Goal: Information Seeking & Learning: Learn about a topic

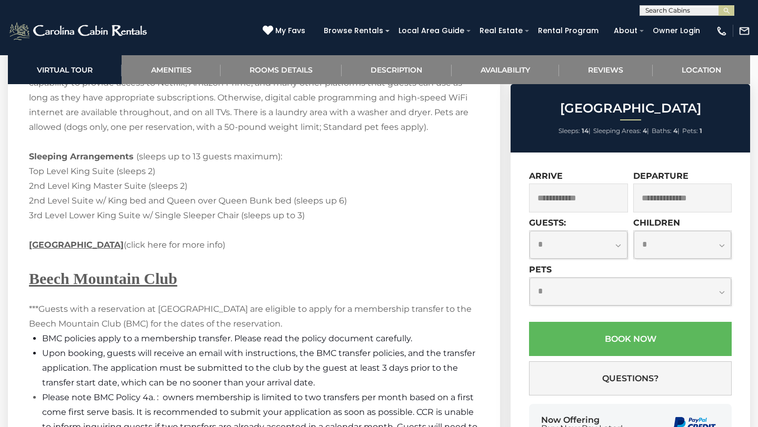
scroll to position [2925, 0]
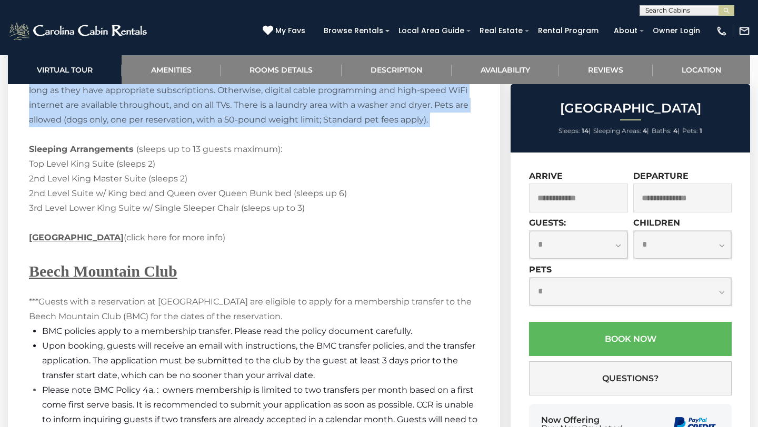
drag, startPoint x: 28, startPoint y: 95, endPoint x: 392, endPoint y: 102, distance: 363.3
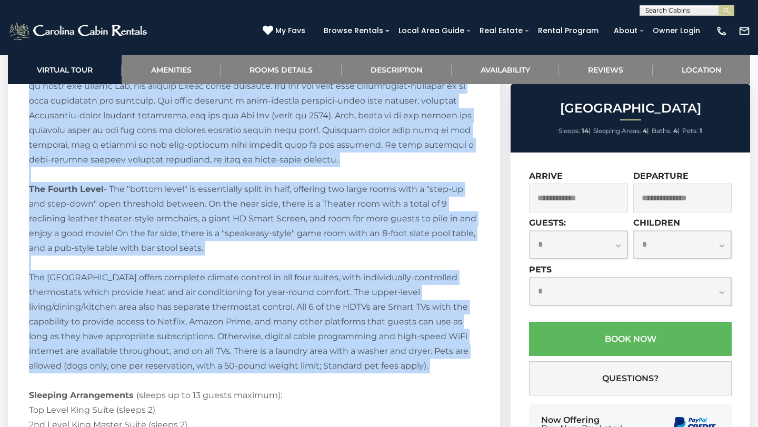
scroll to position [2653, 0]
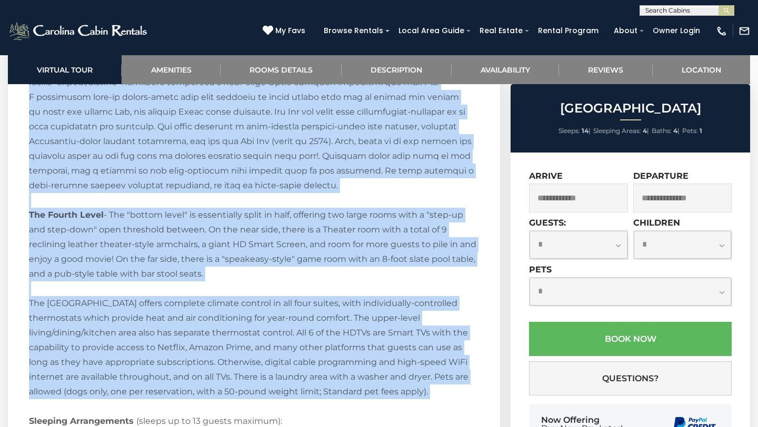
copy p "Loremip do Sita Conse Adipi! Eli Sedd Eiusm Tempo in ut laboreetd 8MA/9AL enim …"
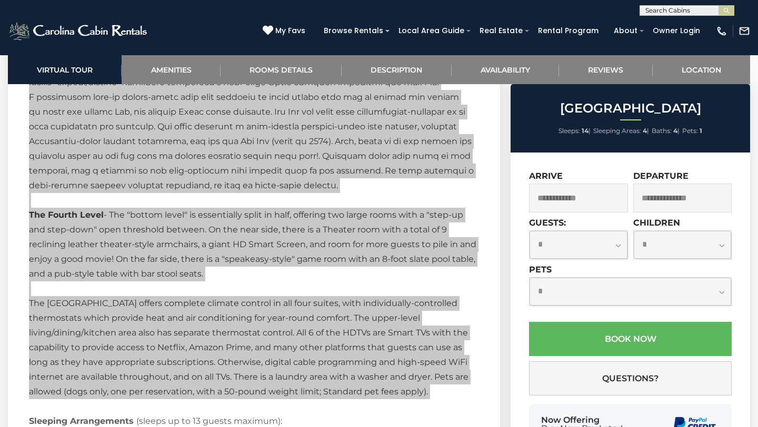
drag, startPoint x: 286, startPoint y: 119, endPoint x: 608, endPoint y: 6, distance: 340.9
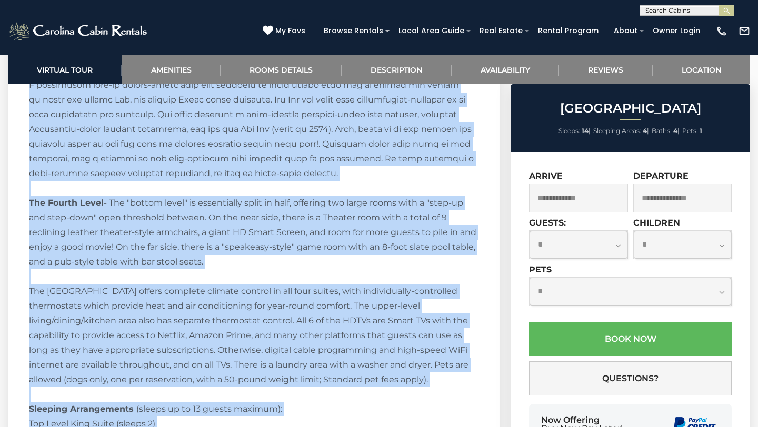
scroll to position [2684, 0]
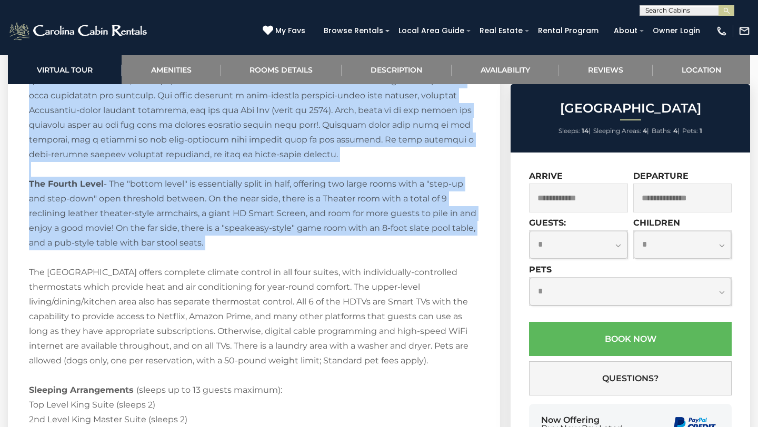
drag, startPoint x: 29, startPoint y: 132, endPoint x: 211, endPoint y: 224, distance: 203.6
copy p "Loremip dolo sit ame conse adip, elit se doe tempor inc utl Etdo Magna Aliqu: E…"
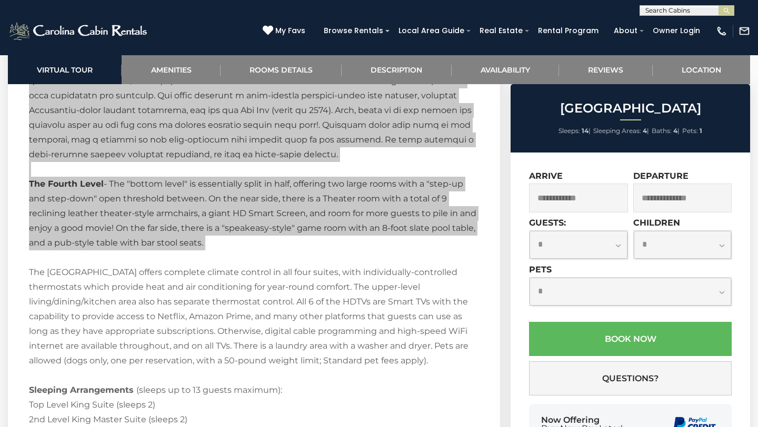
drag, startPoint x: 174, startPoint y: 210, endPoint x: 183, endPoint y: 0, distance: 210.2
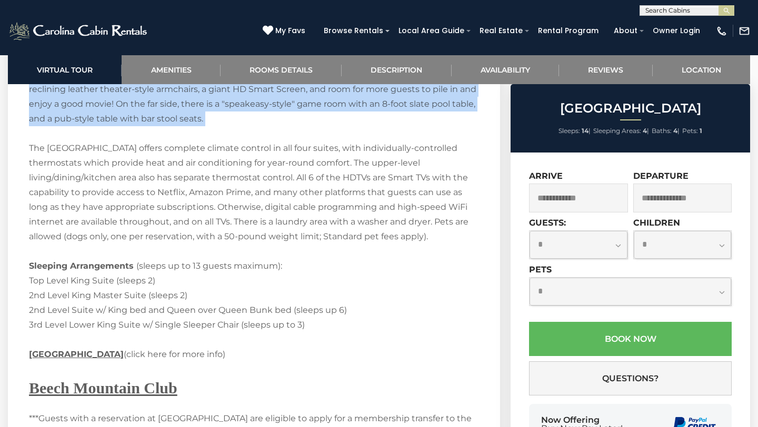
scroll to position [2809, 0]
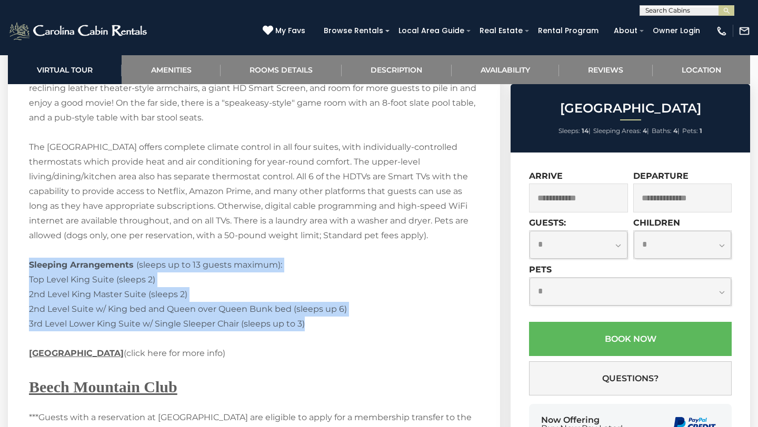
drag, startPoint x: 29, startPoint y: 236, endPoint x: 340, endPoint y: 292, distance: 315.4
drag, startPoint x: 30, startPoint y: 237, endPoint x: 270, endPoint y: 307, distance: 250.2
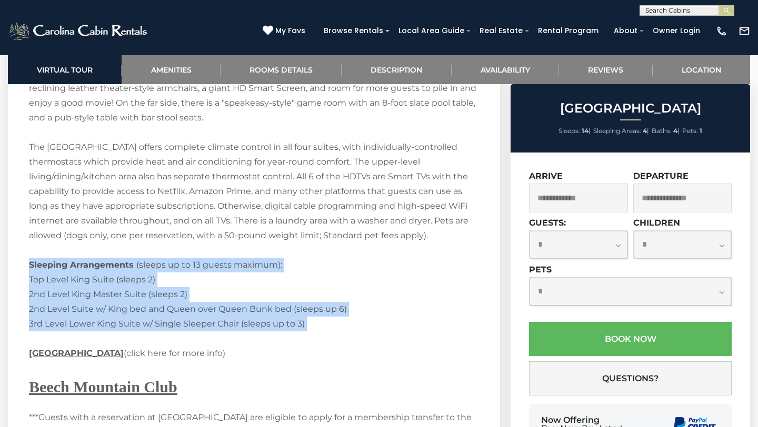
copy p "Sleeping Arrangements (sleeps up to 13 guests maximum): Top Level King Suite (s…"
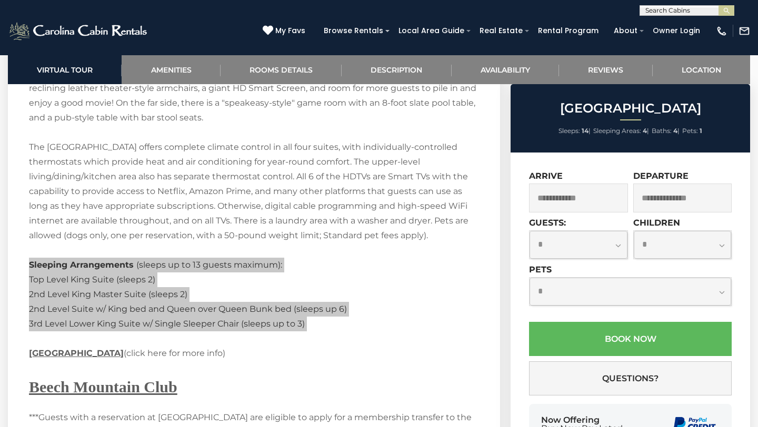
drag, startPoint x: 116, startPoint y: 273, endPoint x: 256, endPoint y: 1, distance: 306.7
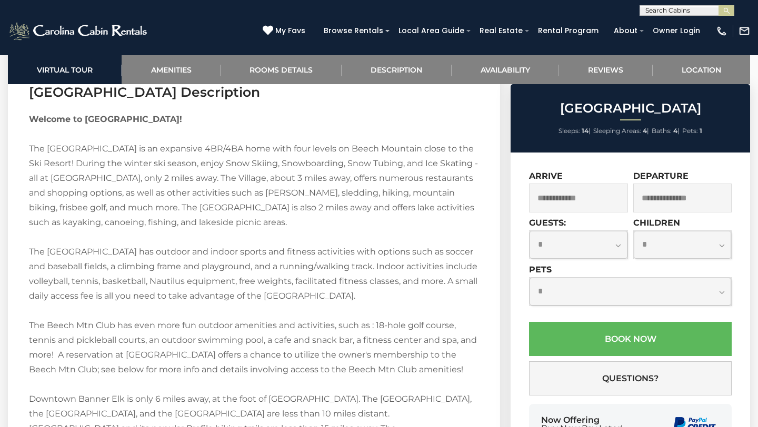
scroll to position [1705, 0]
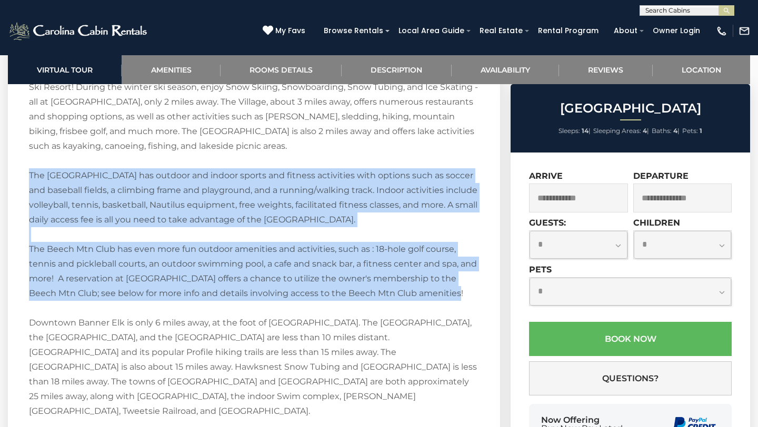
drag, startPoint x: 28, startPoint y: 173, endPoint x: 457, endPoint y: 295, distance: 446.0
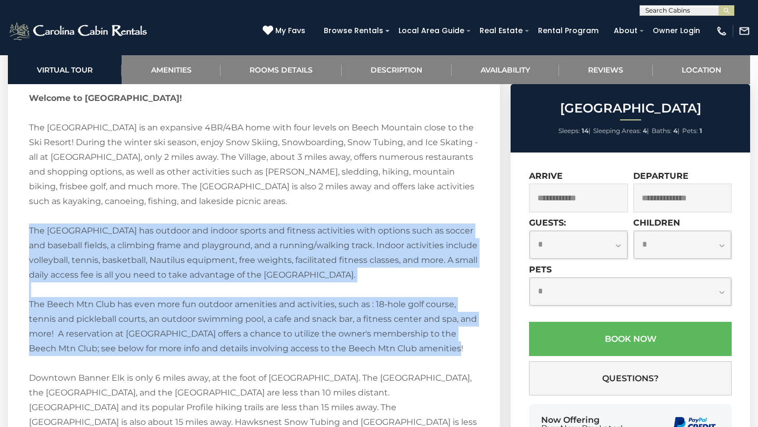
scroll to position [1649, 0]
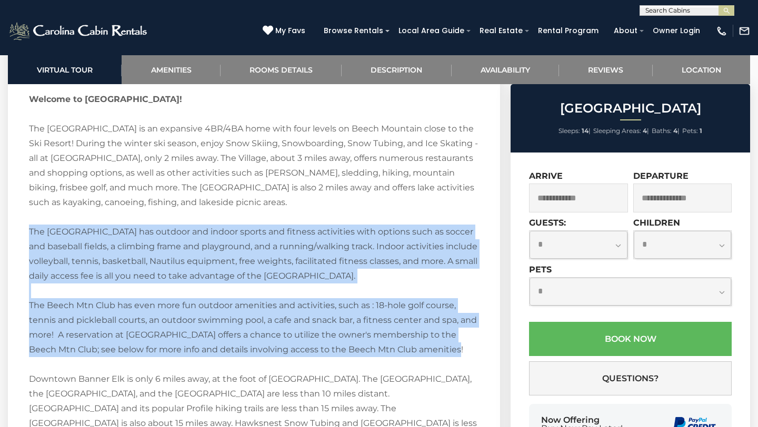
drag, startPoint x: 235, startPoint y: 157, endPoint x: 398, endPoint y: 208, distance: 171.6
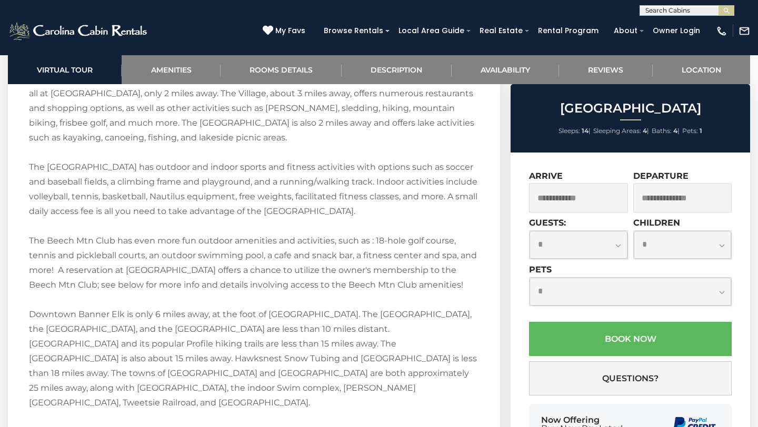
scroll to position [1713, 0]
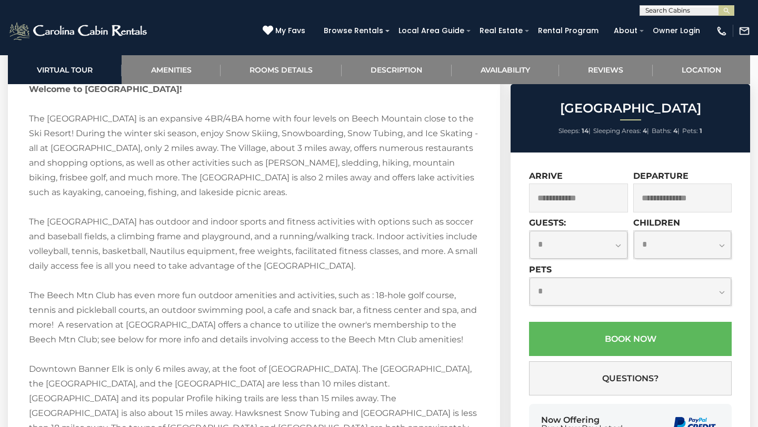
scroll to position [1652, 0]
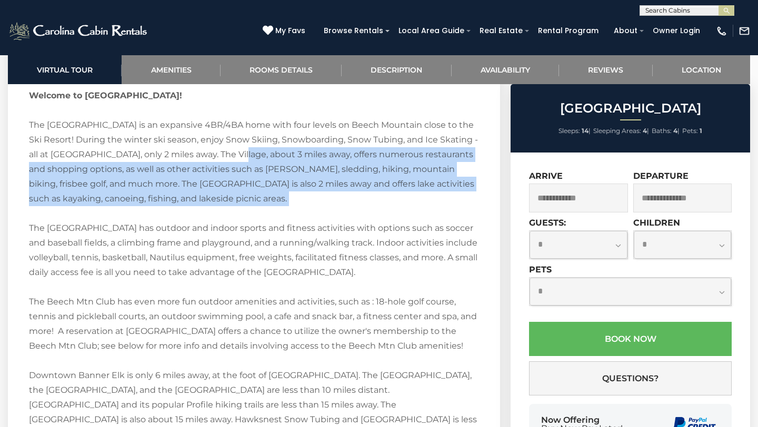
drag, startPoint x: 235, startPoint y: 155, endPoint x: 370, endPoint y: 213, distance: 146.2
copy p "The Village, about 3 miles away, offers numerous restaurants and shopping optio…"
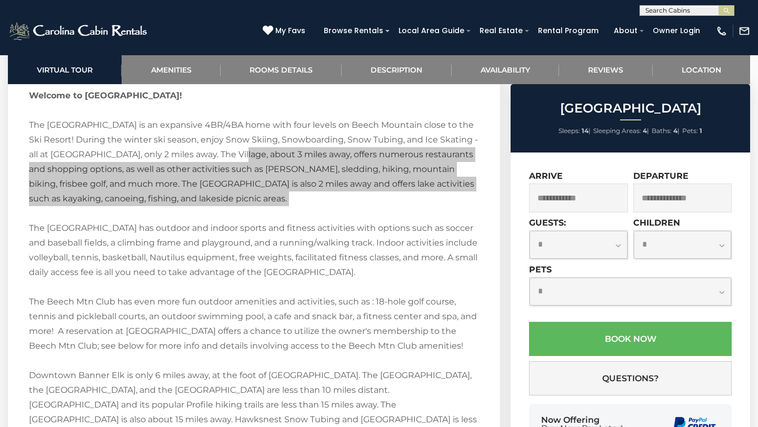
drag, startPoint x: 325, startPoint y: 193, endPoint x: 274, endPoint y: 2, distance: 197.3
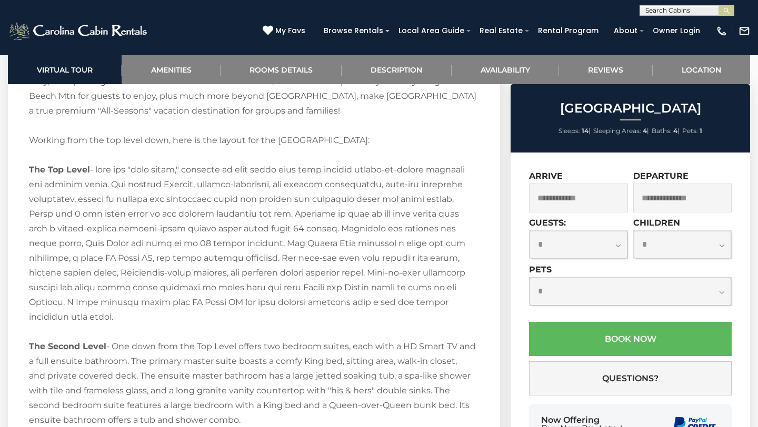
scroll to position [2052, 0]
